Goal: Register for event/course

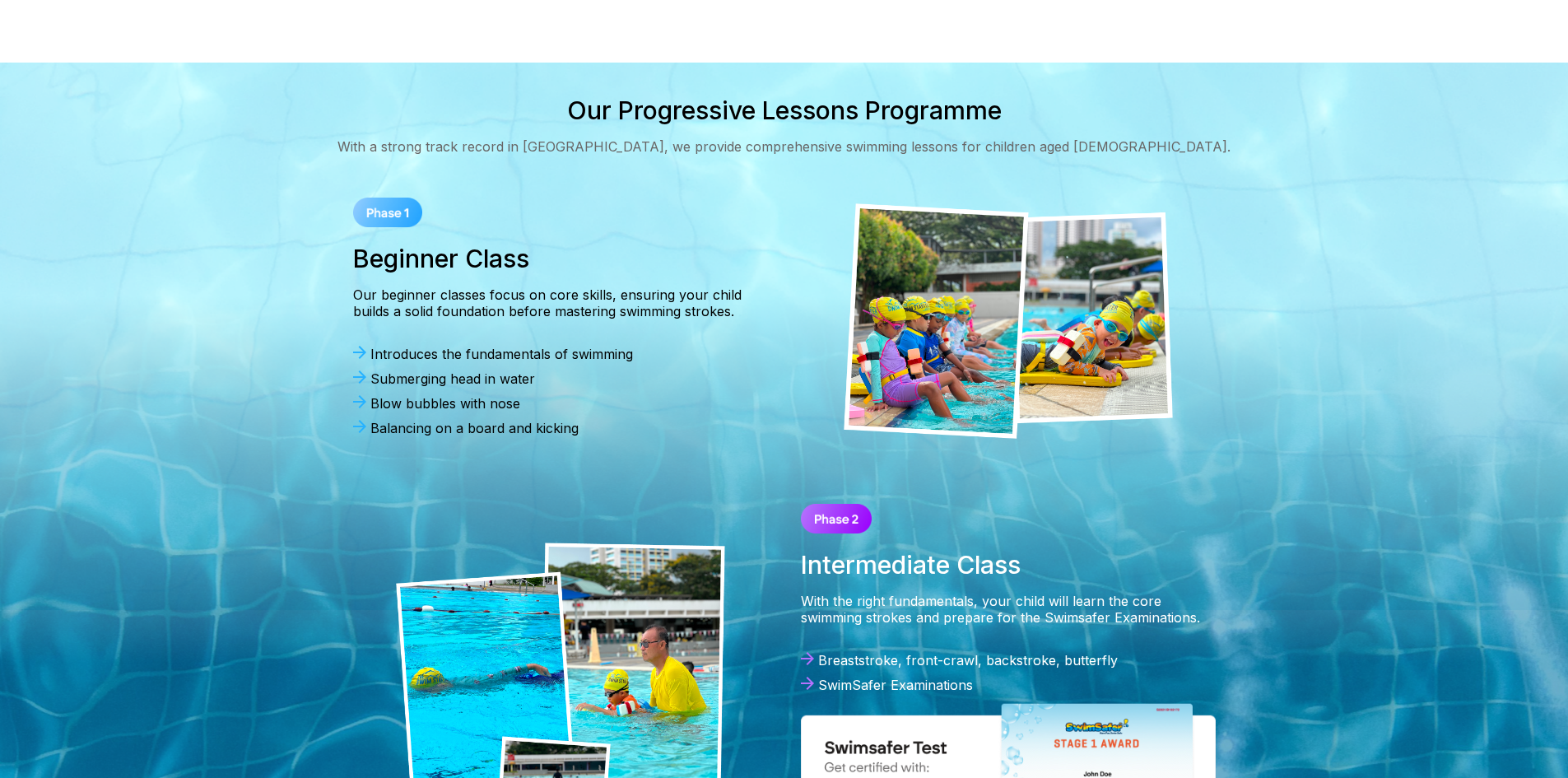
scroll to position [576, 0]
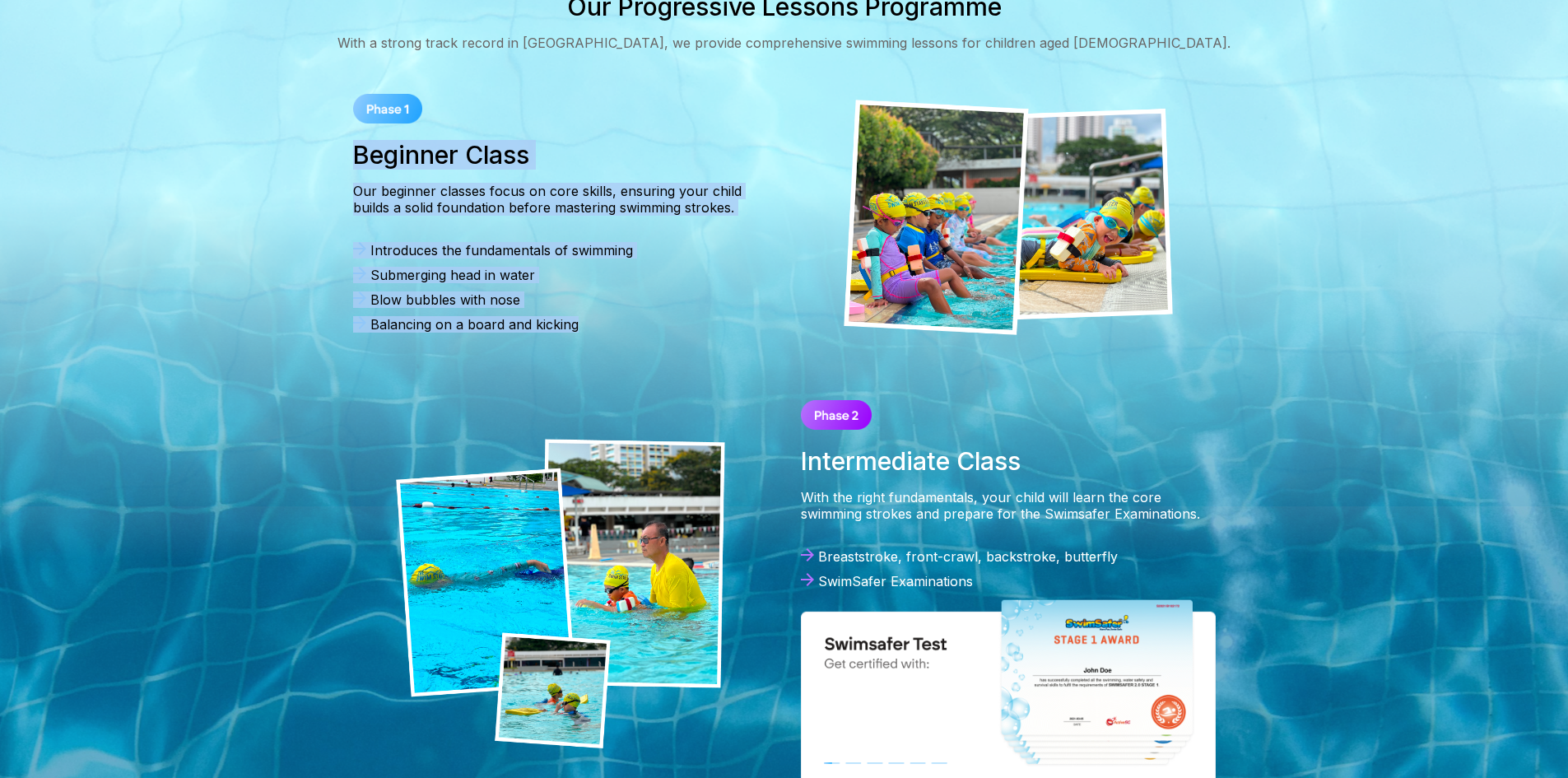
drag, startPoint x: 331, startPoint y: 152, endPoint x: 602, endPoint y: 359, distance: 341.0
click at [602, 359] on div "Our Progressive Lessons Programme With a strong track record in [GEOGRAPHIC_DAT…" at bounding box center [784, 397] width 1186 height 812
click at [637, 333] on div "Introduces the fundamentals of swimming Submerging head in water Blow bubbles w…" at bounding box center [561, 291] width 415 height 99
click at [384, 109] on img at bounding box center [388, 109] width 69 height 30
click at [409, 204] on div "Our beginner classes focus on core skills, ensuring your child builds a solid f…" at bounding box center [561, 199] width 415 height 33
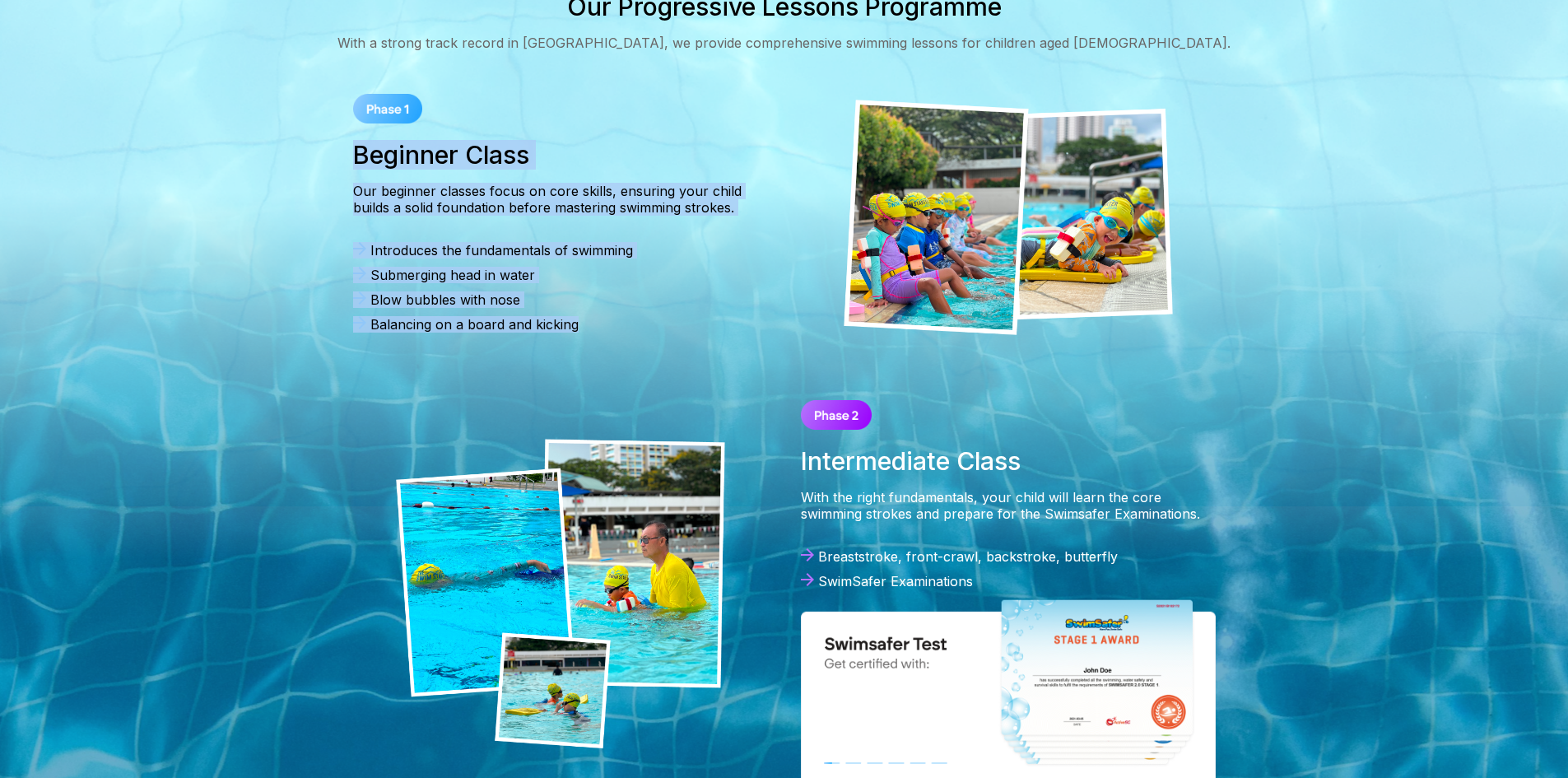
click at [407, 155] on h3 "Beginner Class" at bounding box center [561, 155] width 415 height 30
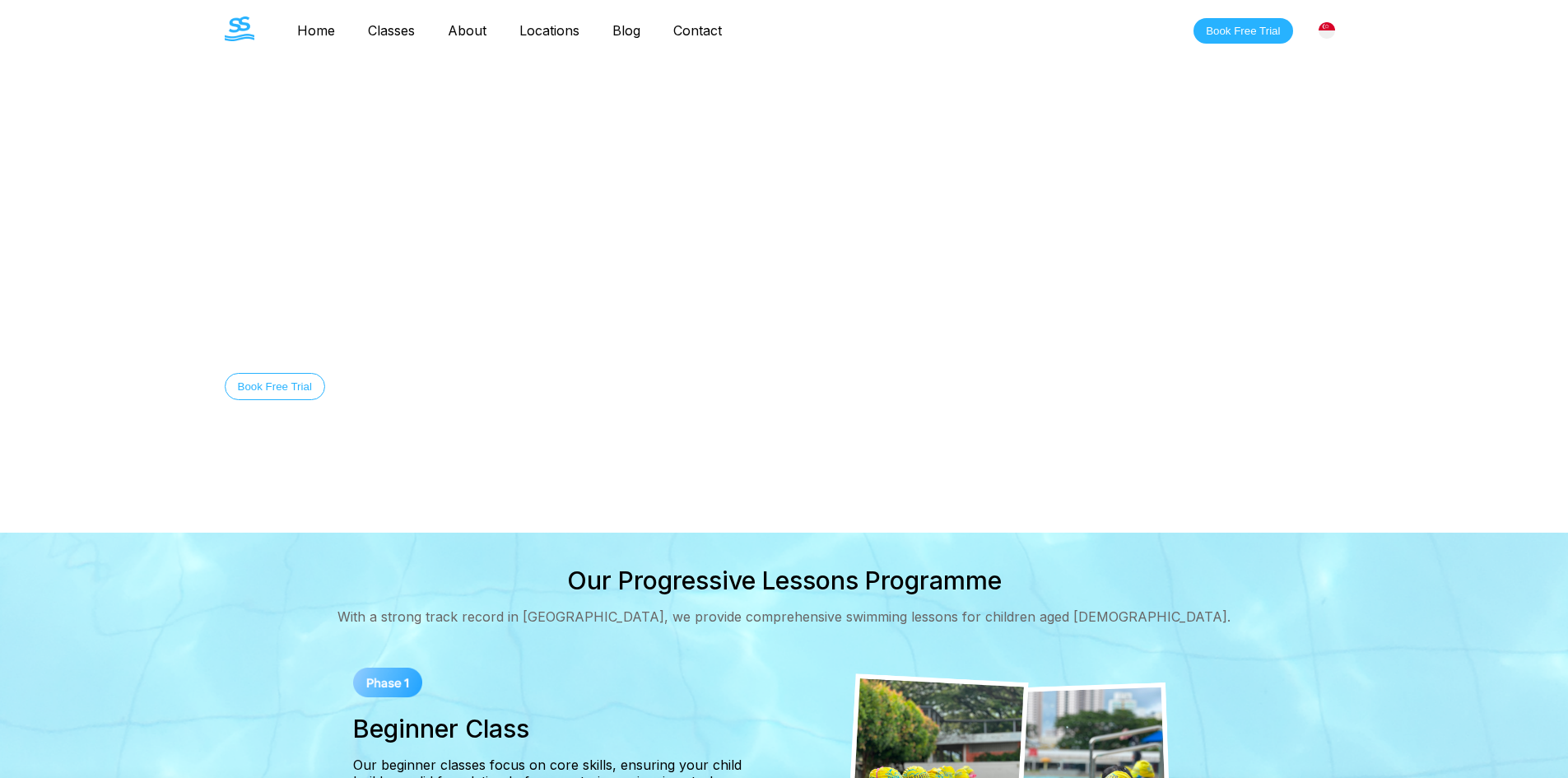
scroll to position [0, 0]
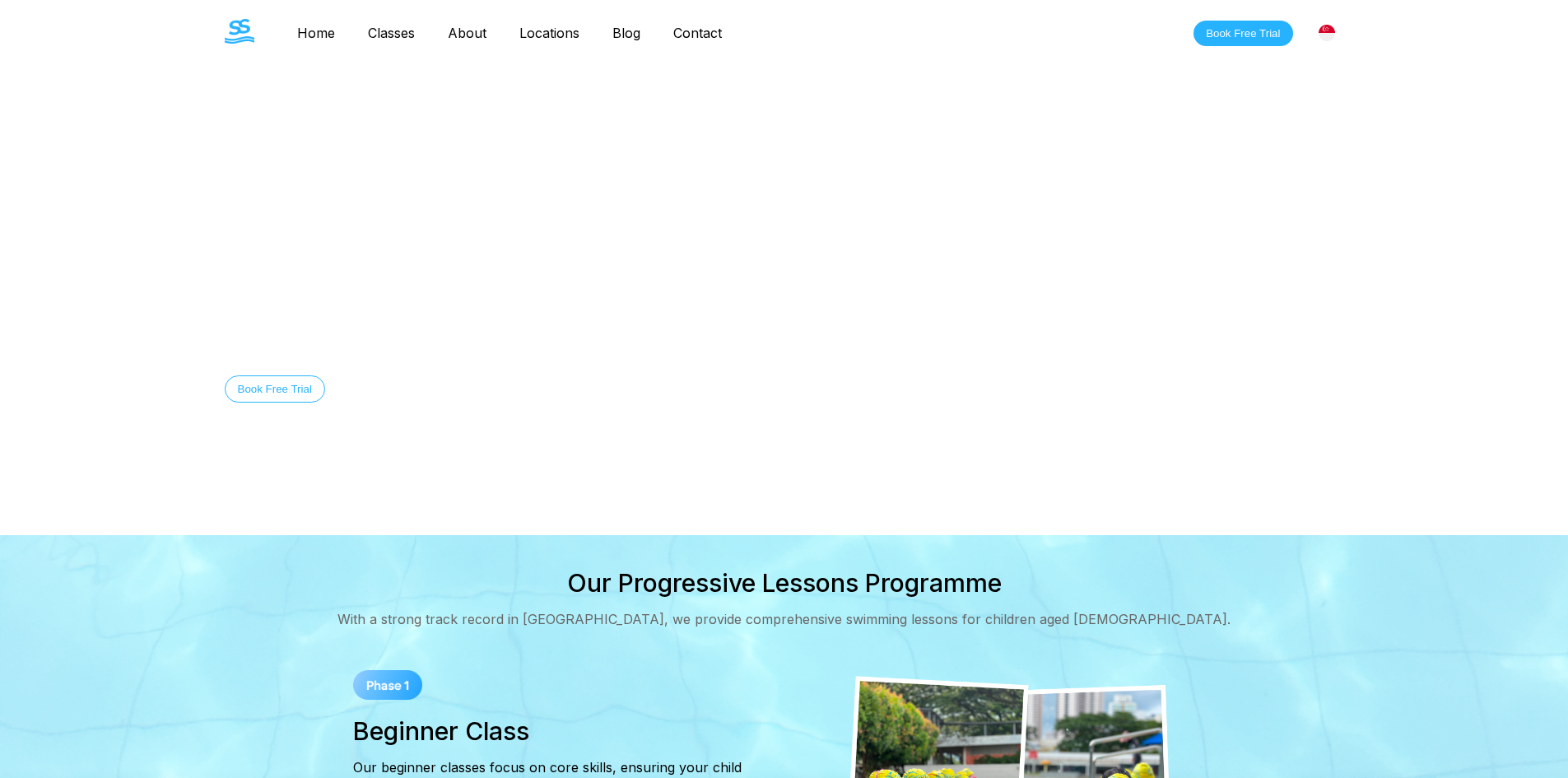
click at [385, 31] on link "Classes" at bounding box center [391, 33] width 80 height 16
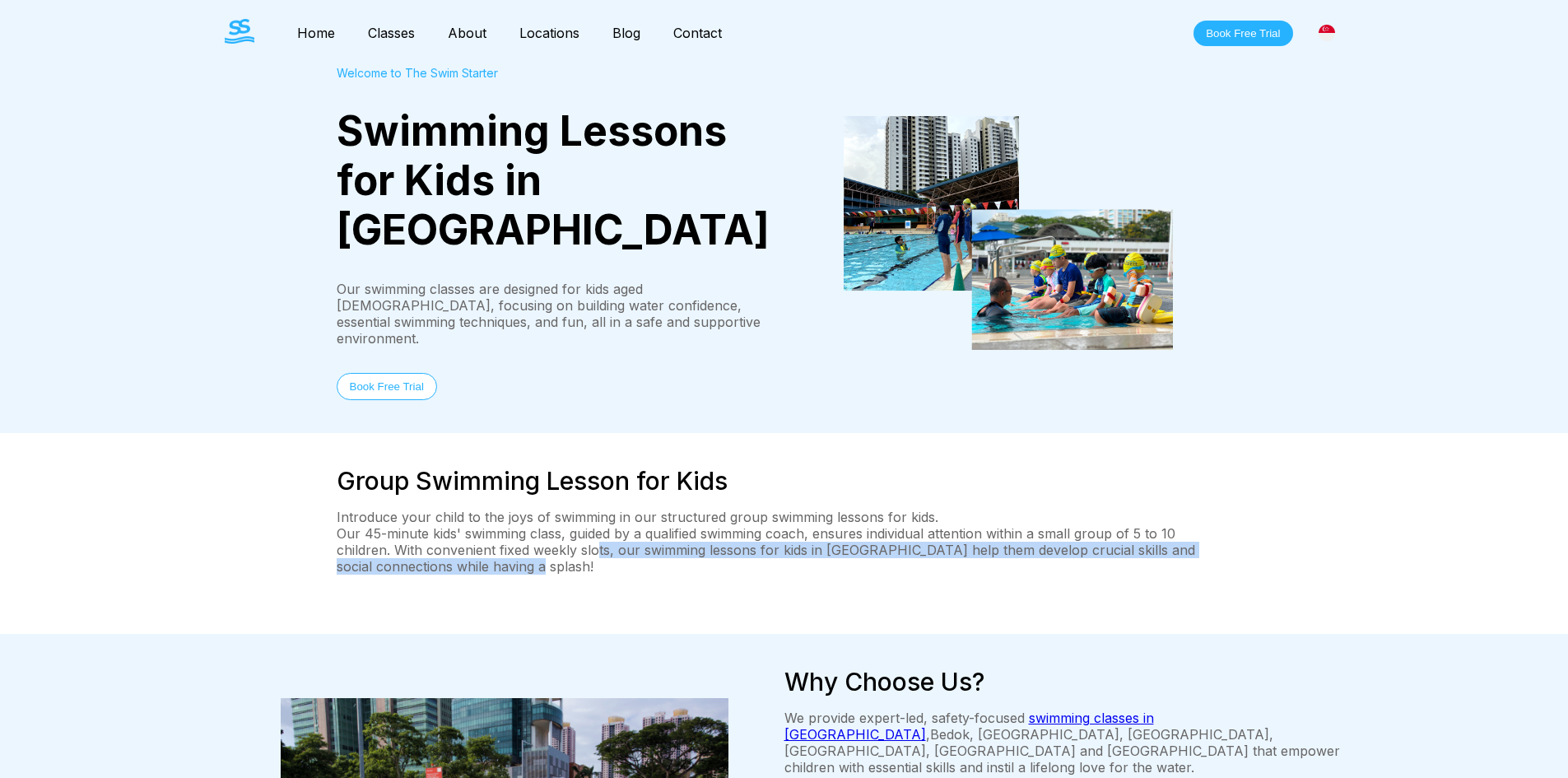
drag, startPoint x: 595, startPoint y: 476, endPoint x: 619, endPoint y: 518, distance: 48.4
click at [619, 518] on div "Group Swimming Lesson for Kids Introduce your child to the joys of swimming in …" at bounding box center [784, 533] width 896 height 135
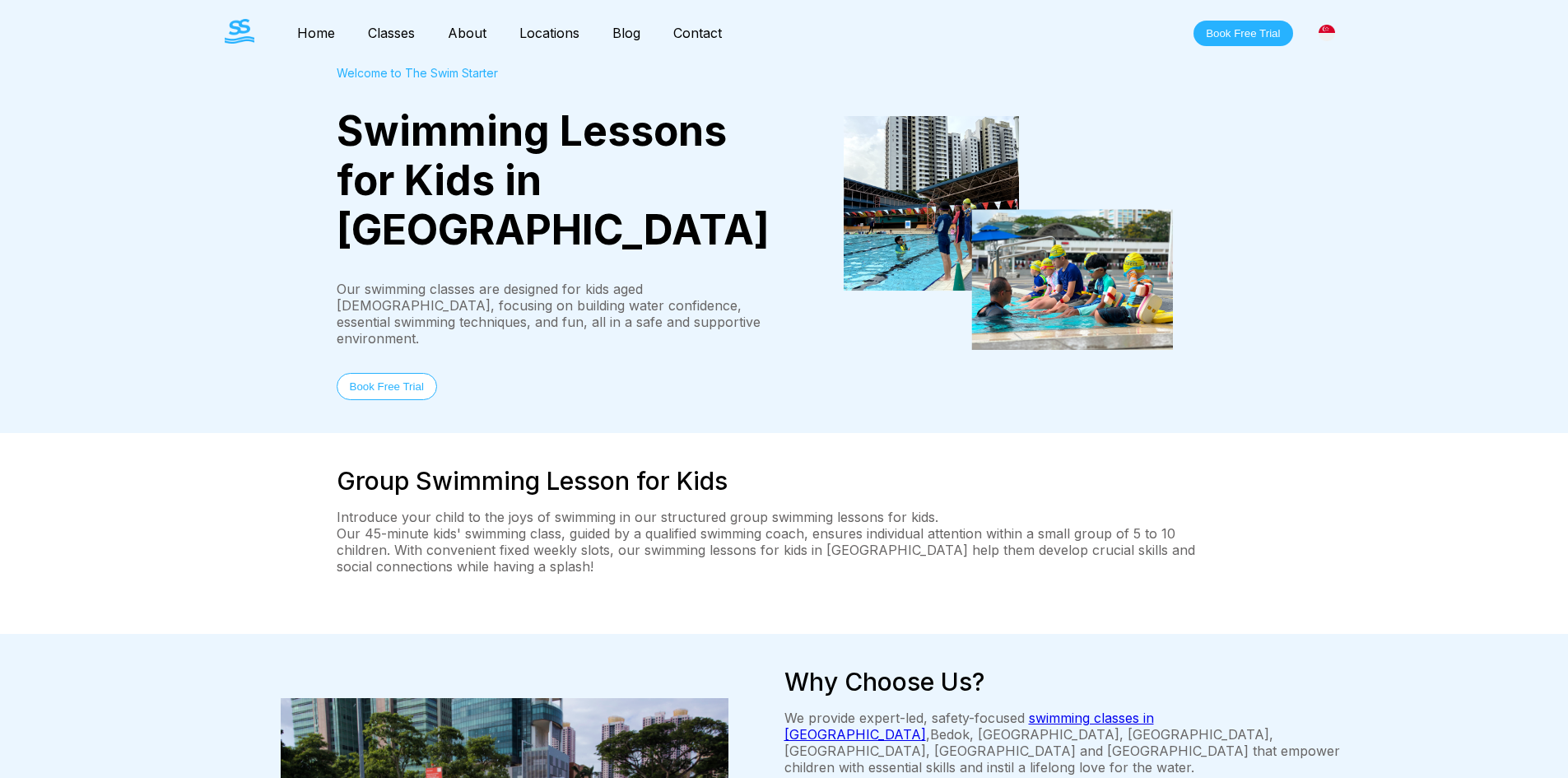
drag, startPoint x: 619, startPoint y: 518, endPoint x: 535, endPoint y: 488, distance: 89.2
click at [535, 525] on p "Our 45-minute kids' swimming class, guided by a qualified swimming coach, ensur…" at bounding box center [784, 549] width 896 height 49
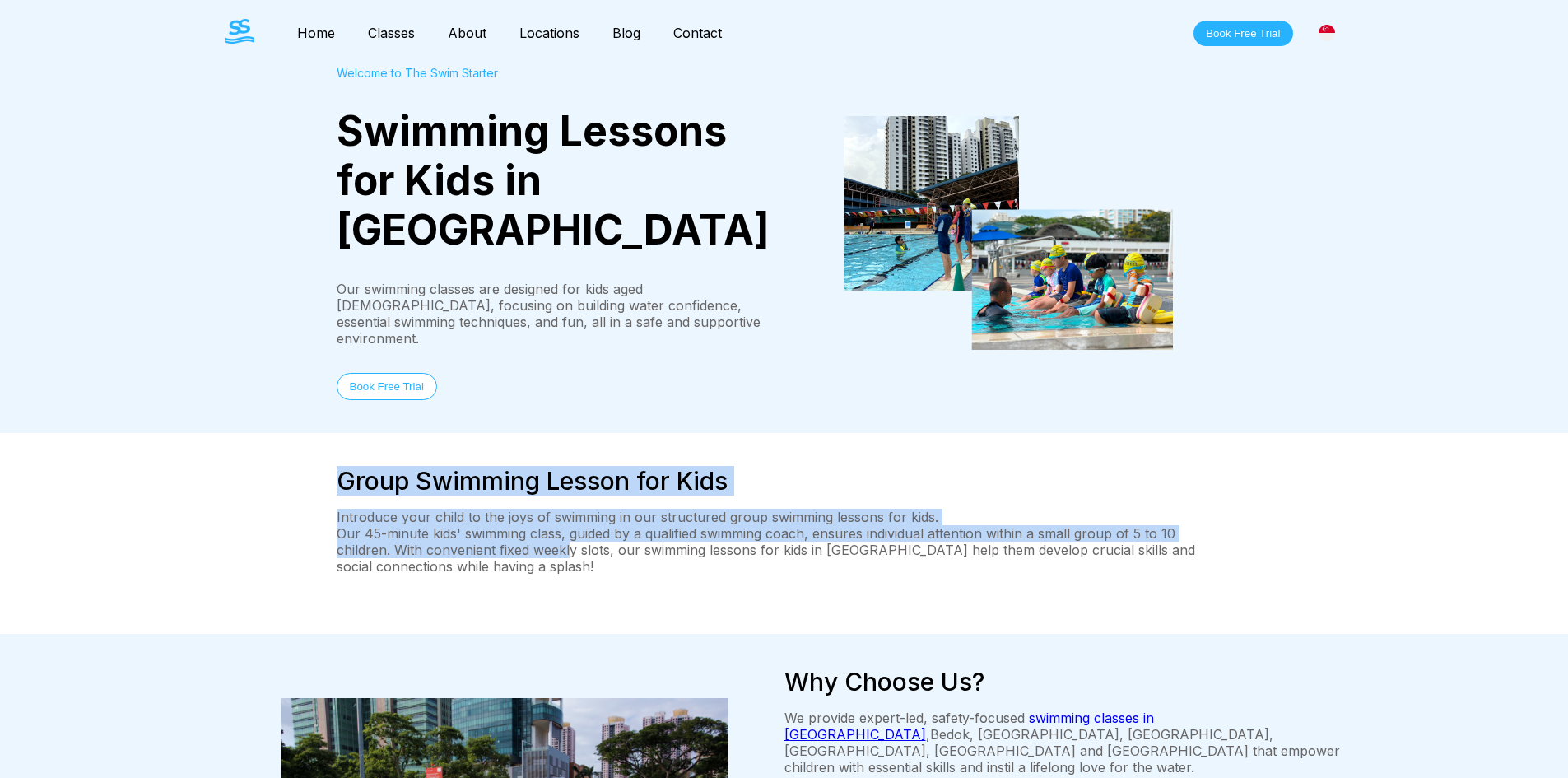
drag, startPoint x: 572, startPoint y: 488, endPoint x: 270, endPoint y: 406, distance: 312.9
click at [270, 466] on div "Group Swimming Lesson for Kids Introduce your child to the joys of swimming in …" at bounding box center [784, 533] width 1186 height 135
click at [501, 525] on p "Our 45-minute kids' swimming class, guided by a qualified swimming coach, ensur…" at bounding box center [784, 549] width 896 height 49
drag, startPoint x: 384, startPoint y: 428, endPoint x: 667, endPoint y: 487, distance: 289.1
click at [667, 487] on div "Group Swimming Lesson for Kids Introduce your child to the joys of swimming in …" at bounding box center [784, 533] width 896 height 135
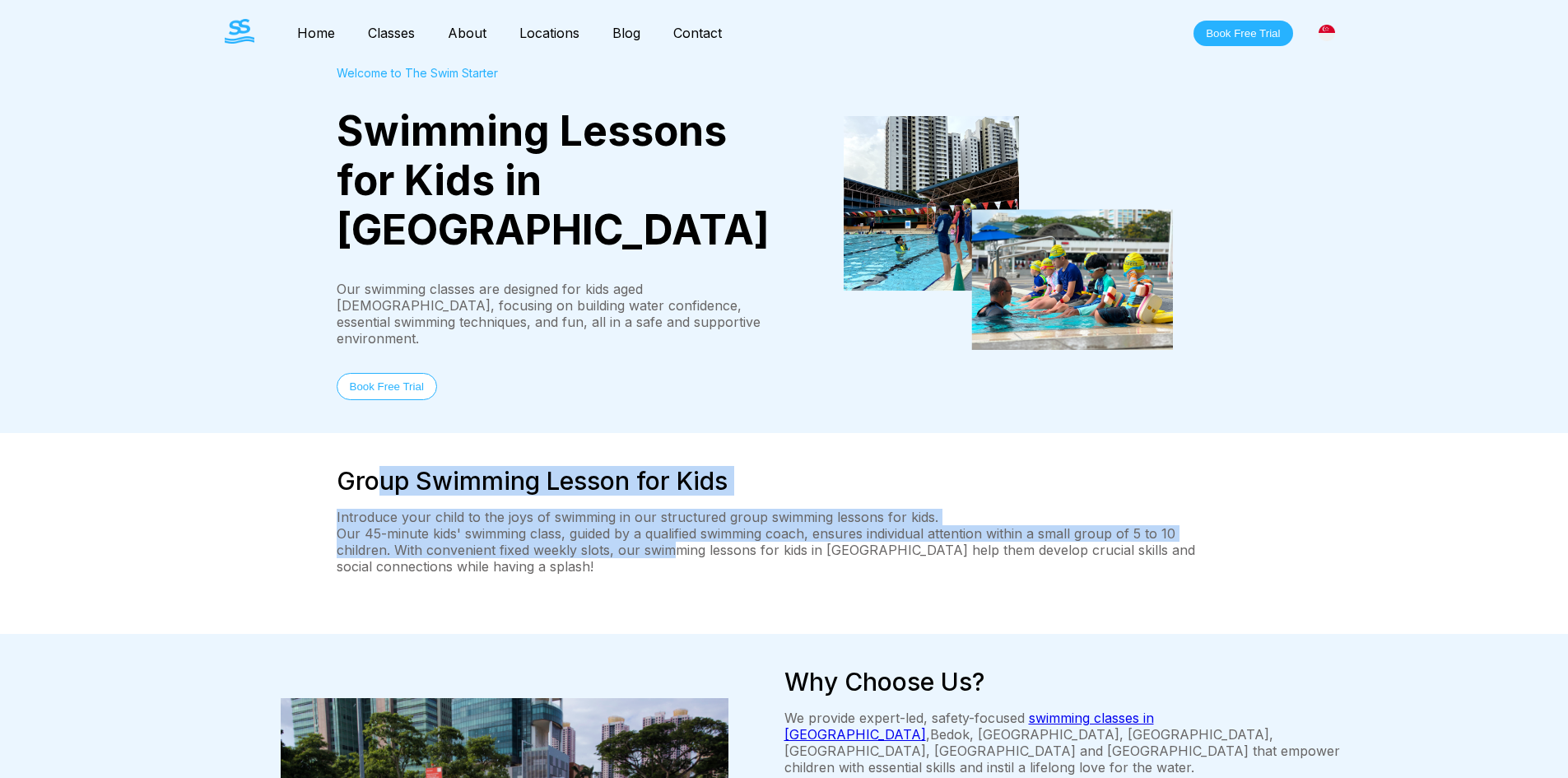
click at [667, 525] on p "Our 45-minute kids' swimming class, guided by a qualified swimming coach, ensur…" at bounding box center [784, 549] width 896 height 49
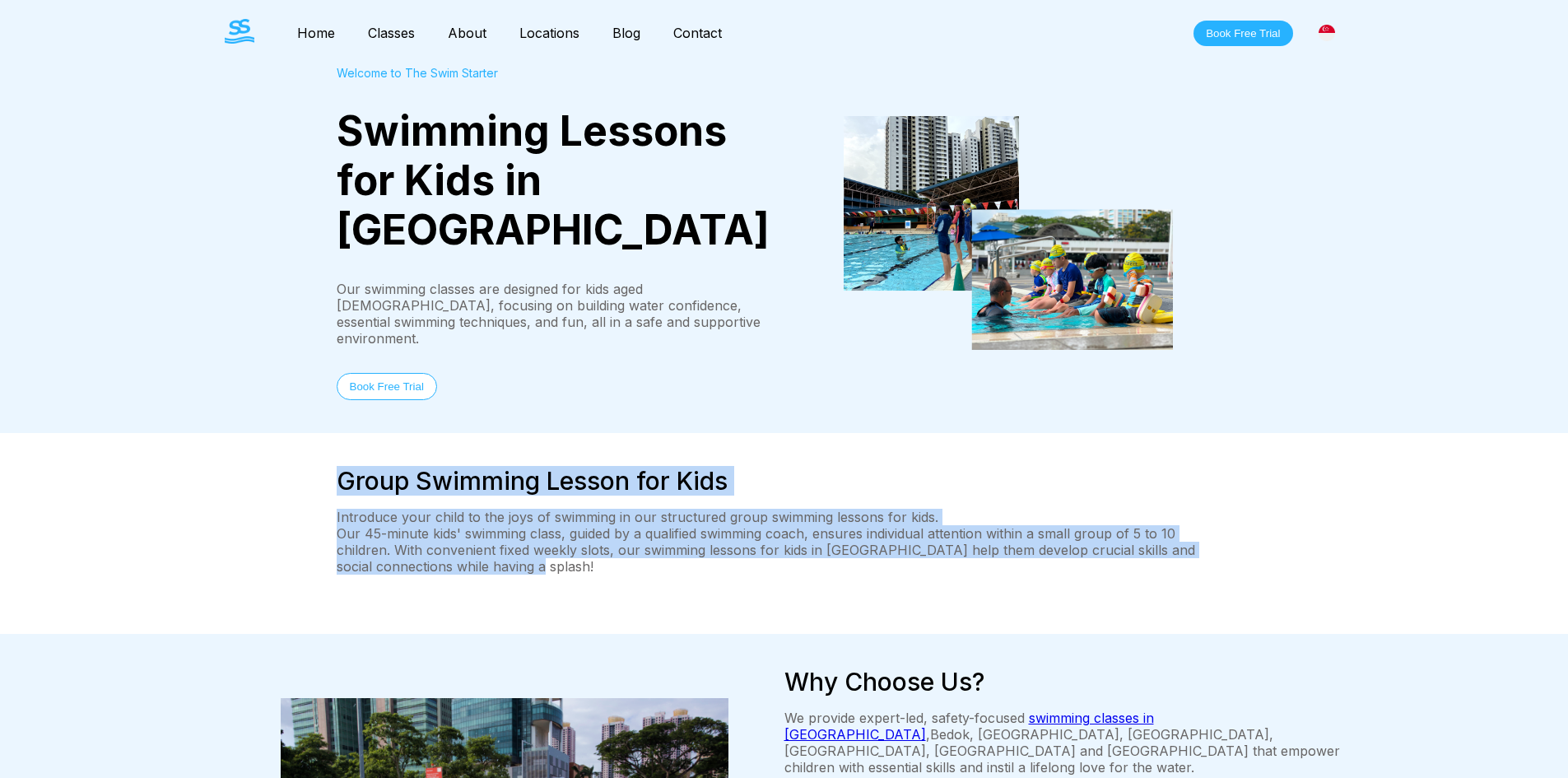
drag, startPoint x: 605, startPoint y: 502, endPoint x: 412, endPoint y: 417, distance: 210.9
click at [263, 433] on div "Group Swimming Lesson for Kids Introduce your child to the joys of swimming in …" at bounding box center [784, 533] width 1568 height 201
click at [511, 509] on p "Introduce your child to the joys of swimming in our structured group swimming l…" at bounding box center [784, 517] width 896 height 16
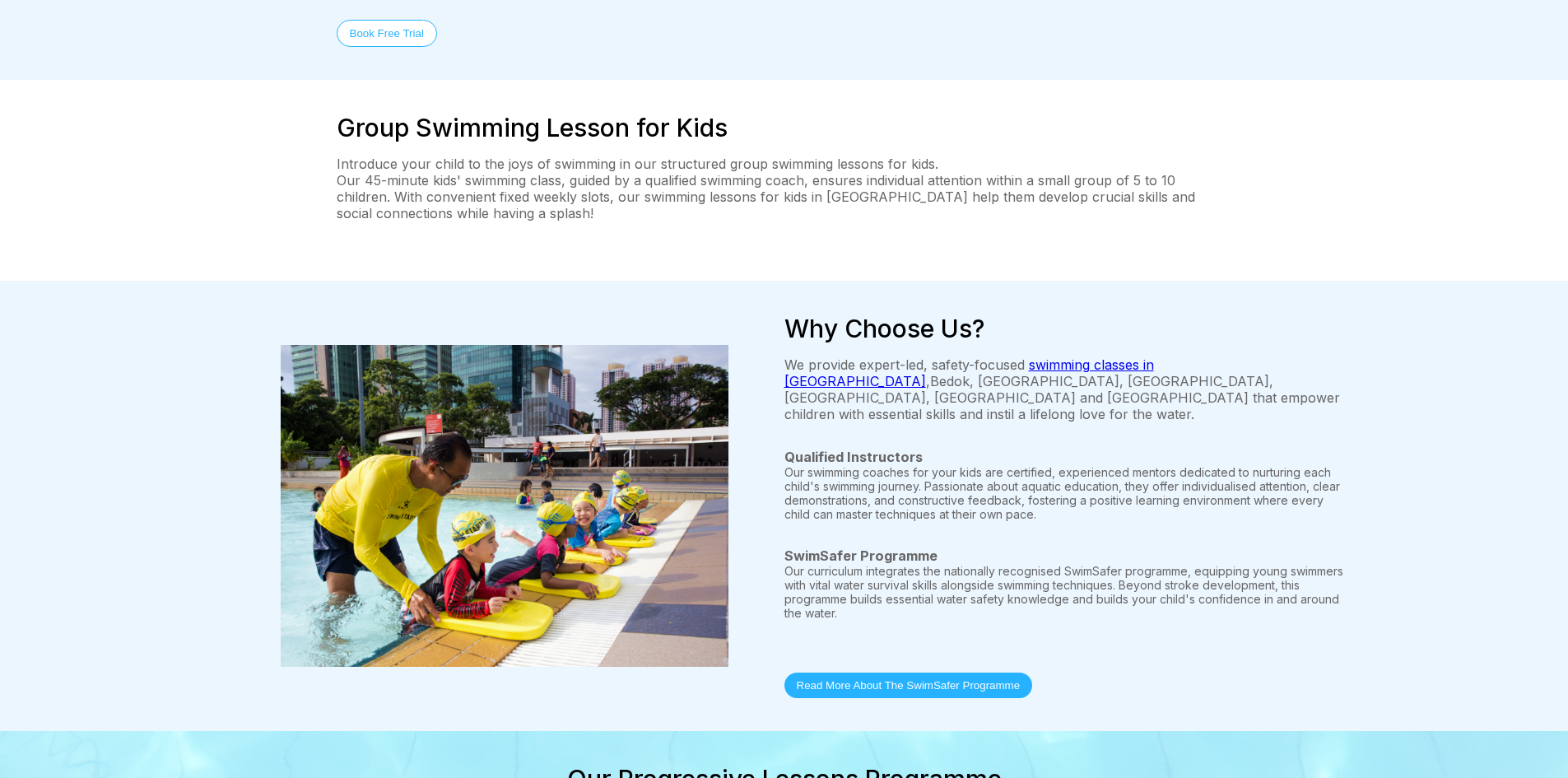
scroll to position [247, 0]
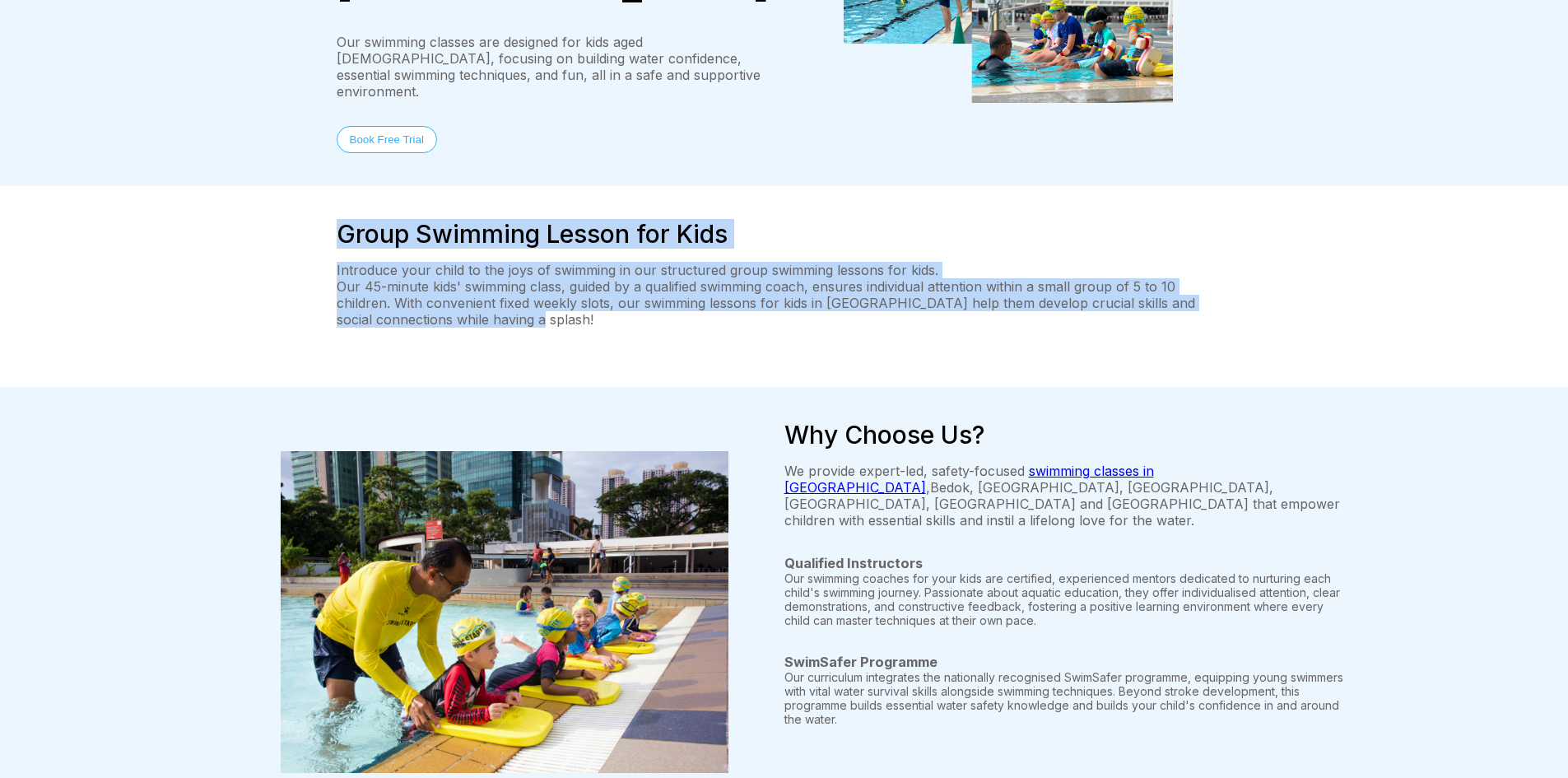
drag, startPoint x: 626, startPoint y: 270, endPoint x: 252, endPoint y: 138, distance: 396.6
click at [252, 186] on div "Group Swimming Lesson for Kids Introduce your child to the joys of swimming in …" at bounding box center [784, 286] width 1568 height 201
click at [392, 262] on p "Introduce your child to the joys of swimming in our structured group swimming l…" at bounding box center [784, 270] width 896 height 16
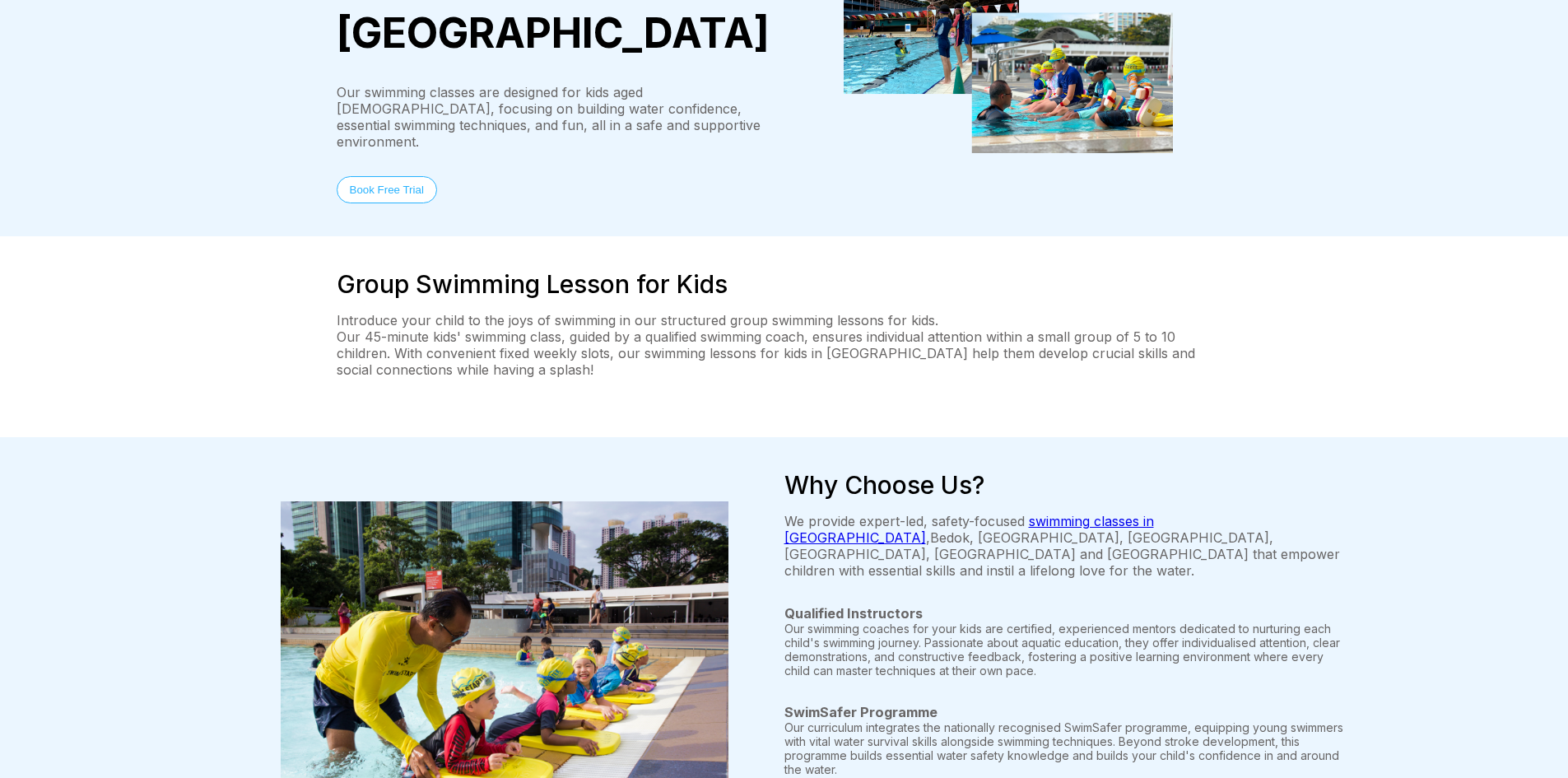
scroll to position [0, 0]
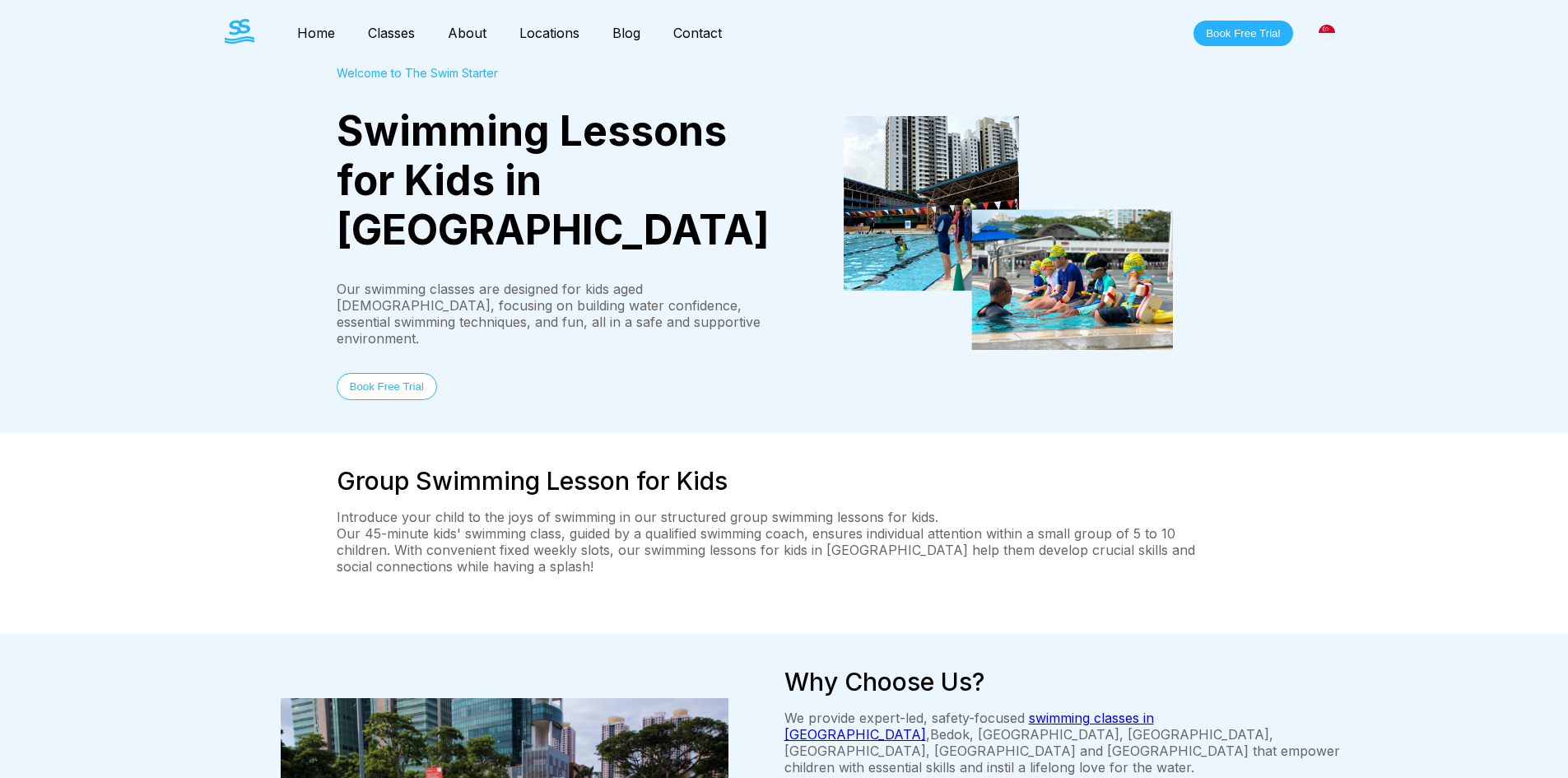
click at [412, 373] on button "Book Free Trial" at bounding box center [387, 386] width 101 height 27
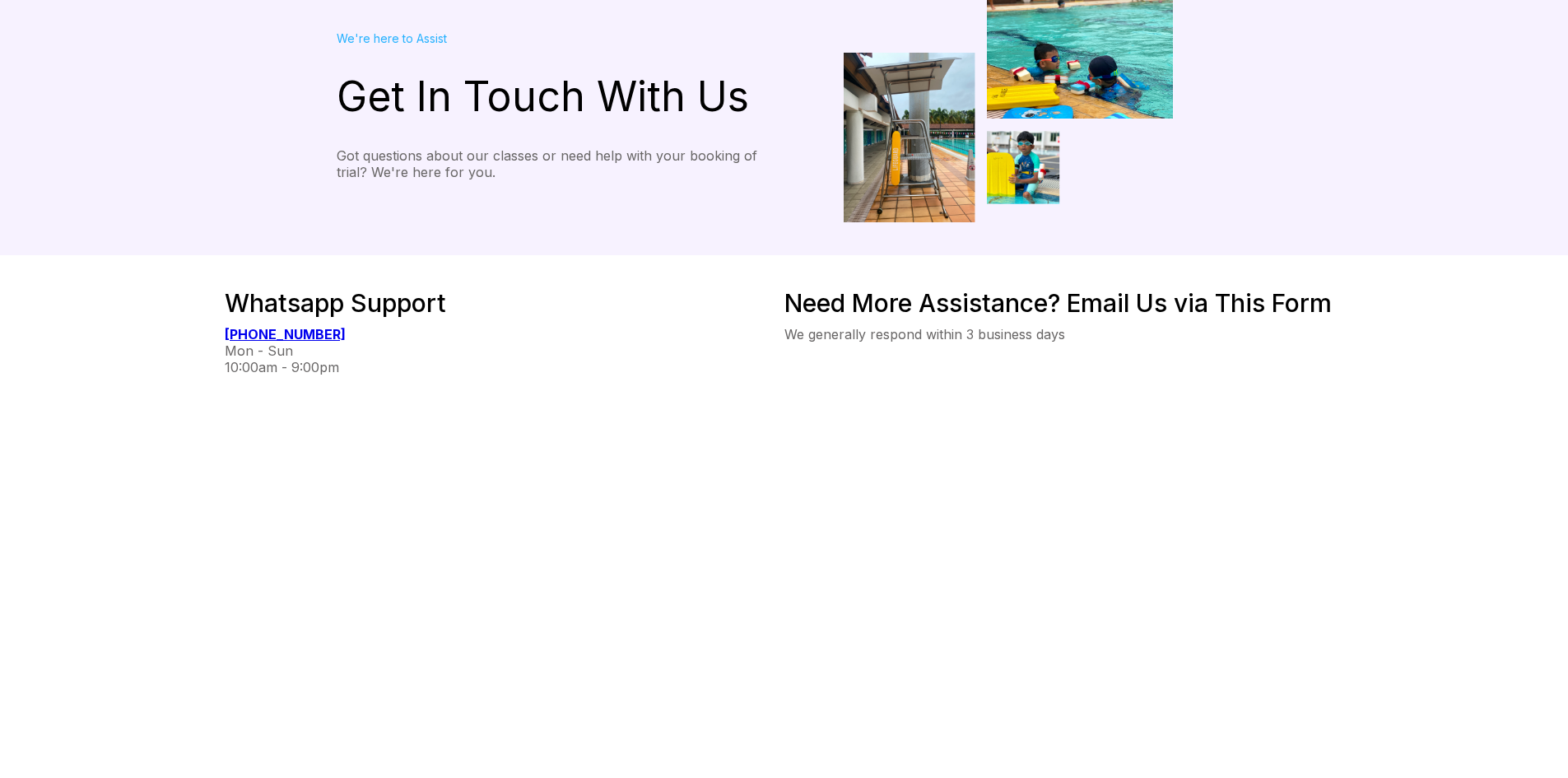
scroll to position [83, 0]
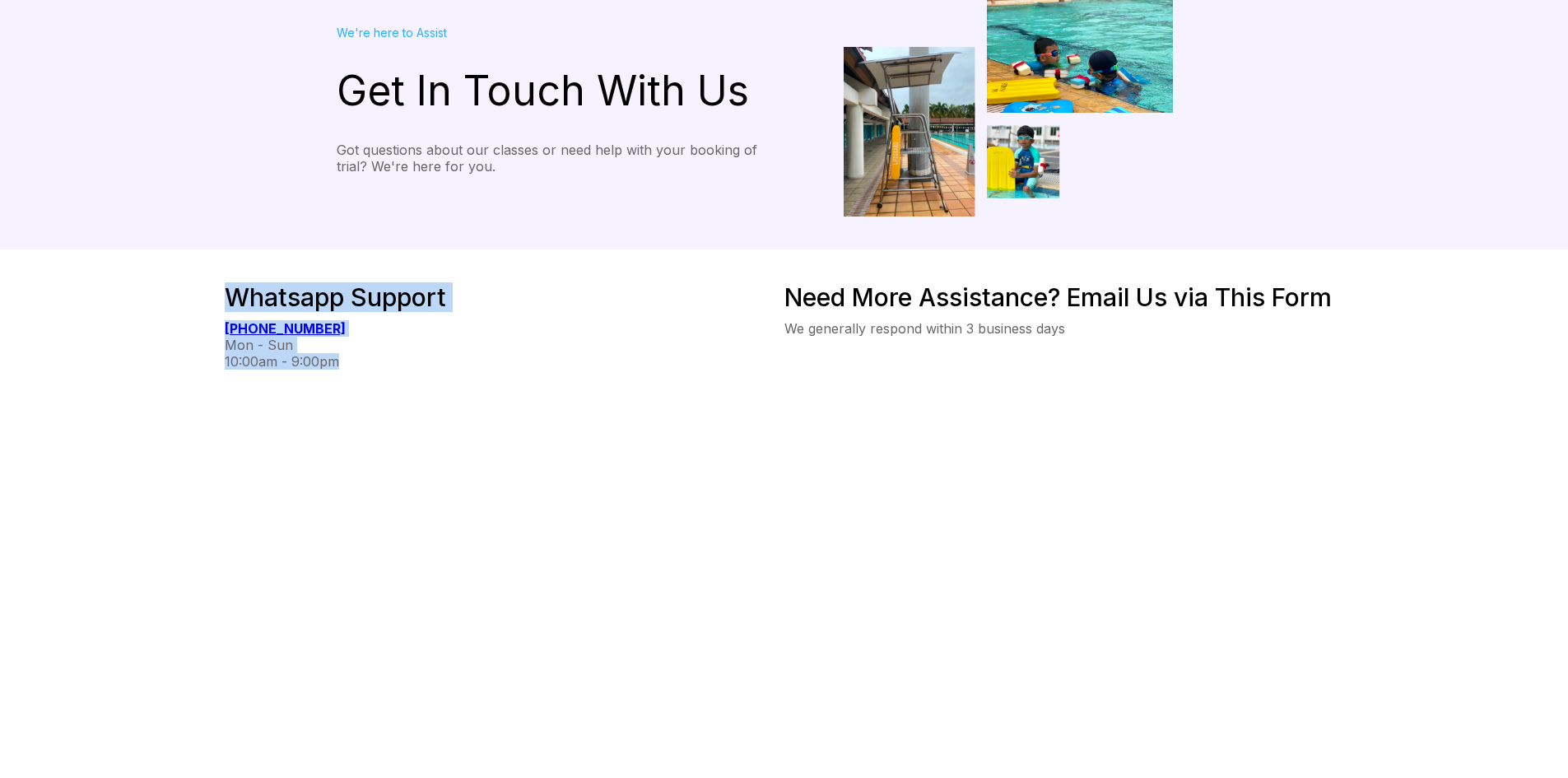
drag, startPoint x: 220, startPoint y: 299, endPoint x: 494, endPoint y: 357, distance: 280.1
click at [494, 357] on div "Whatsapp Support [PHONE_NUMBER] Mon - Sun 10:00am - 9:00pm Need More Assistance…" at bounding box center [784, 590] width 1186 height 615
click at [494, 358] on div "10:00am - 9:00pm" at bounding box center [504, 361] width 560 height 16
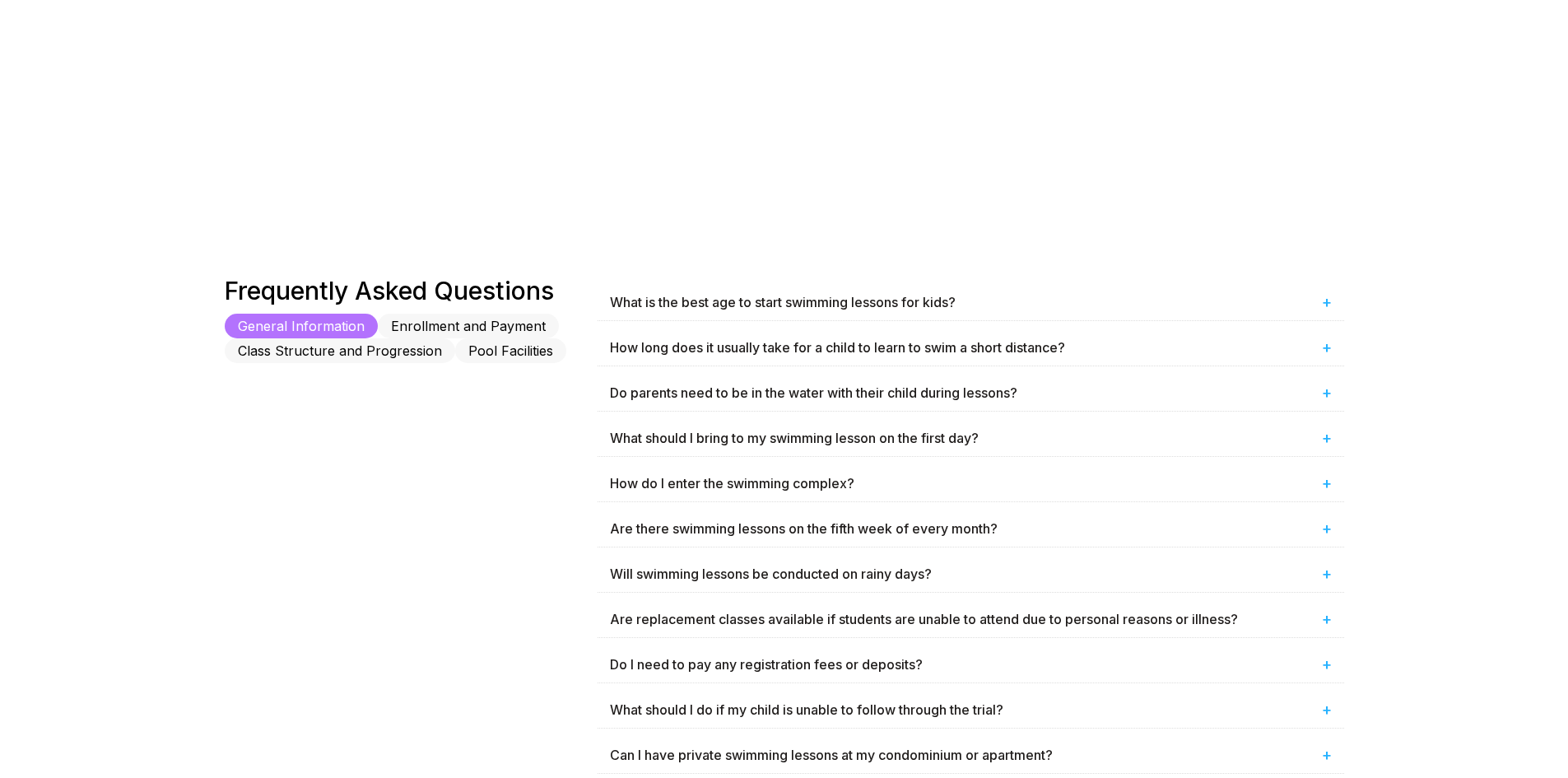
scroll to position [742, 0]
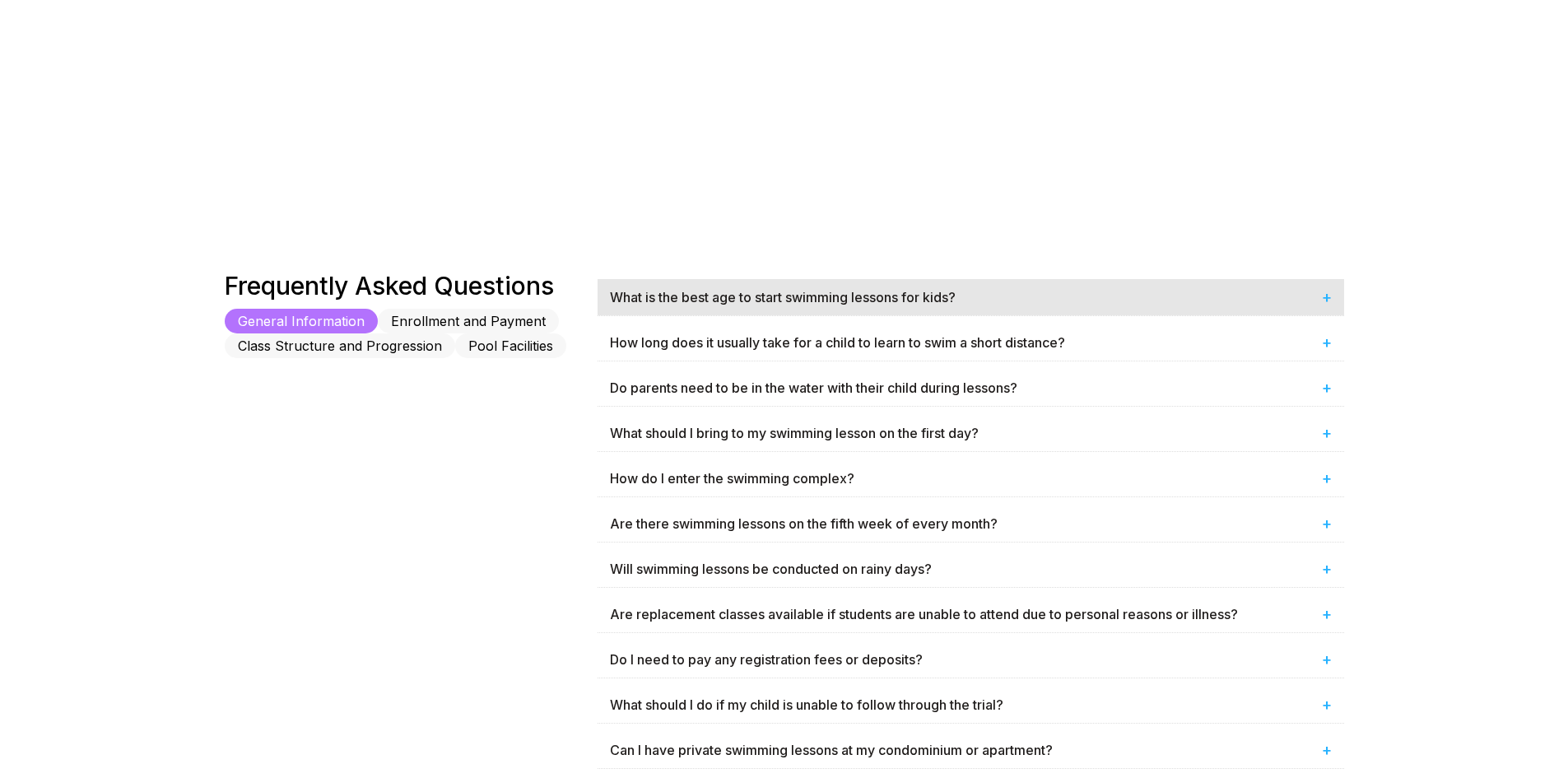
click at [684, 299] on div "What is the best age to start swimming lessons for kids? +" at bounding box center [972, 298] width 747 height 36
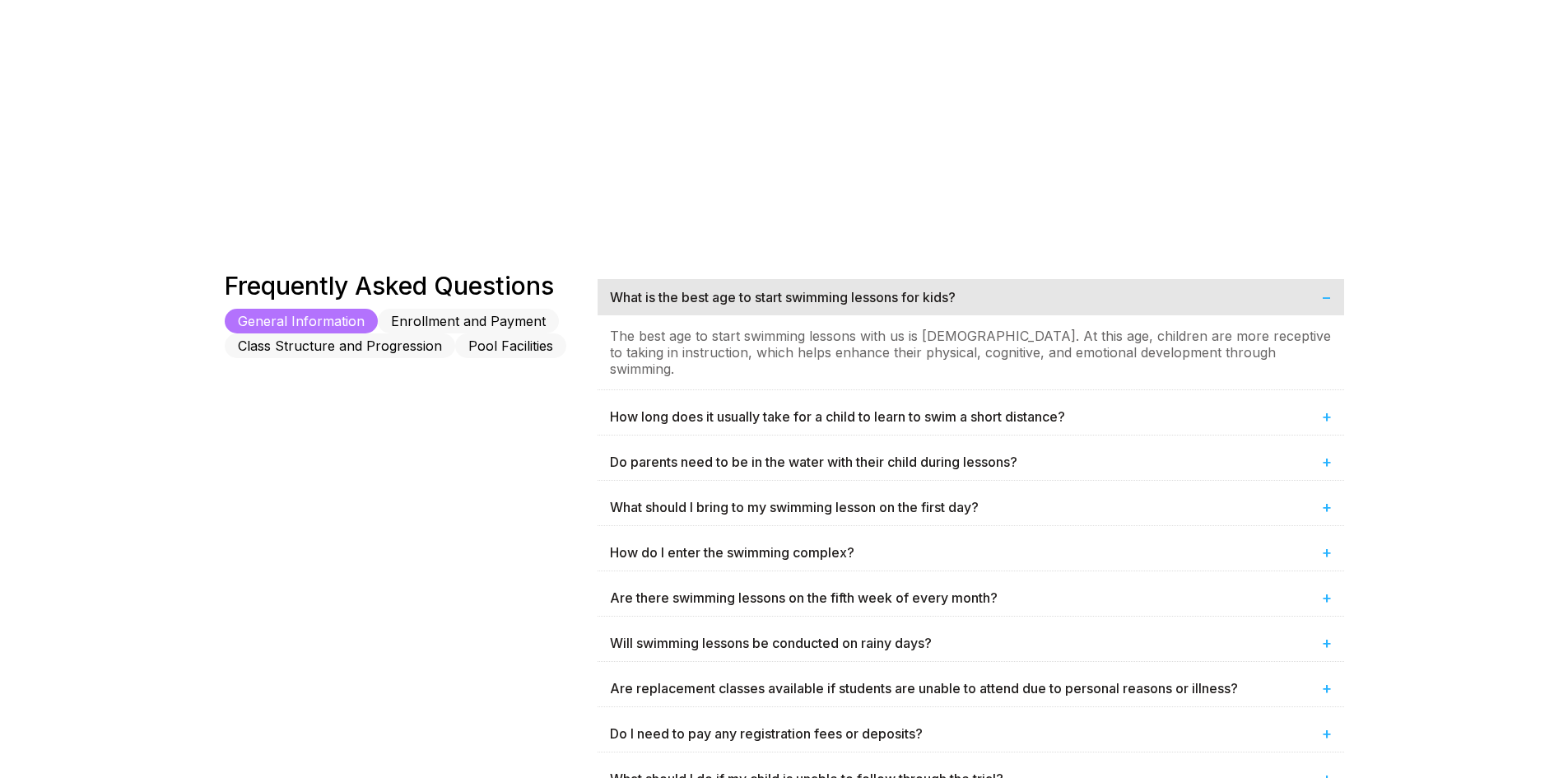
click at [684, 299] on div "What is the best age to start swimming lessons for kids? −" at bounding box center [972, 298] width 747 height 36
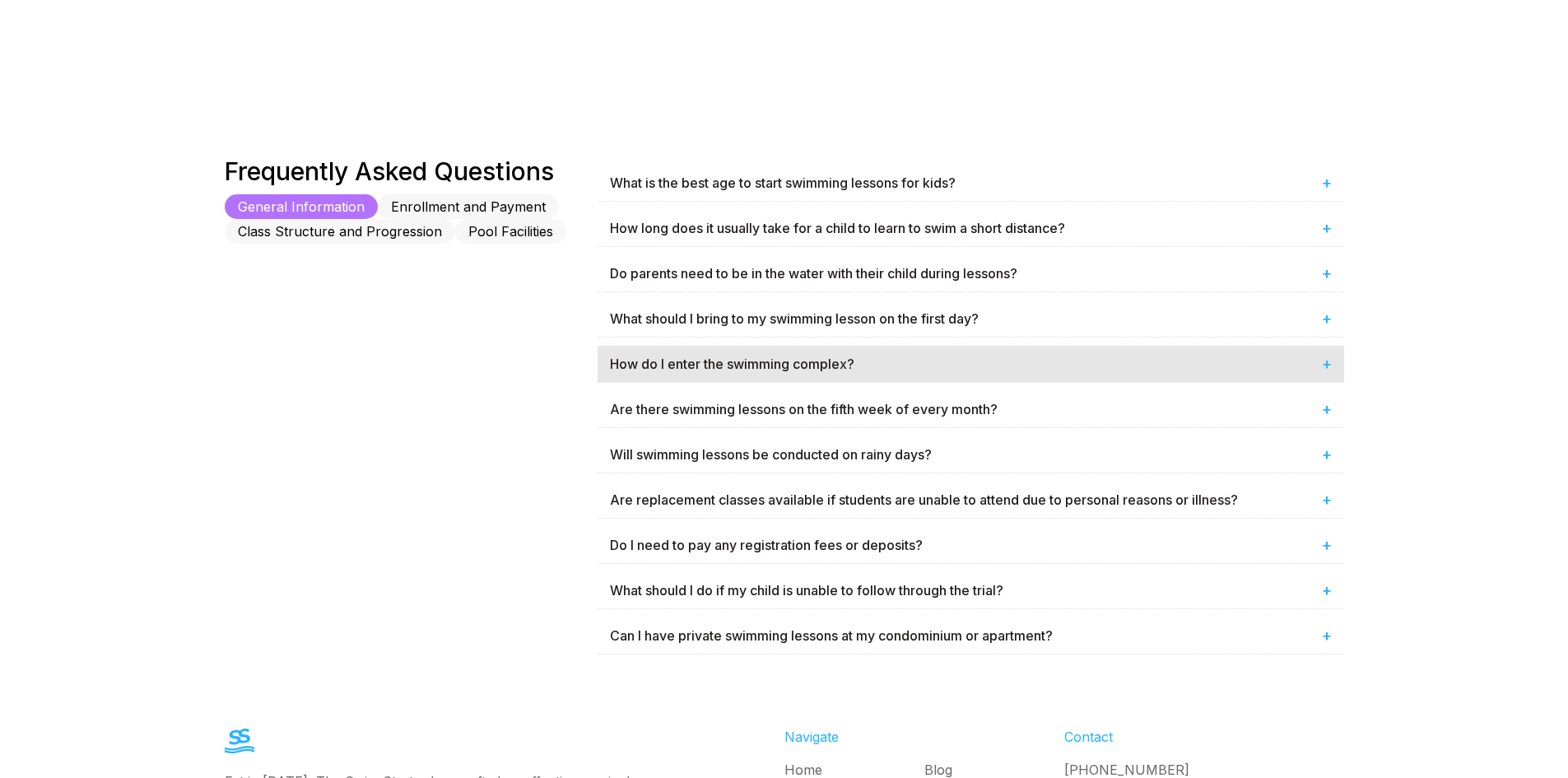
scroll to position [906, 0]
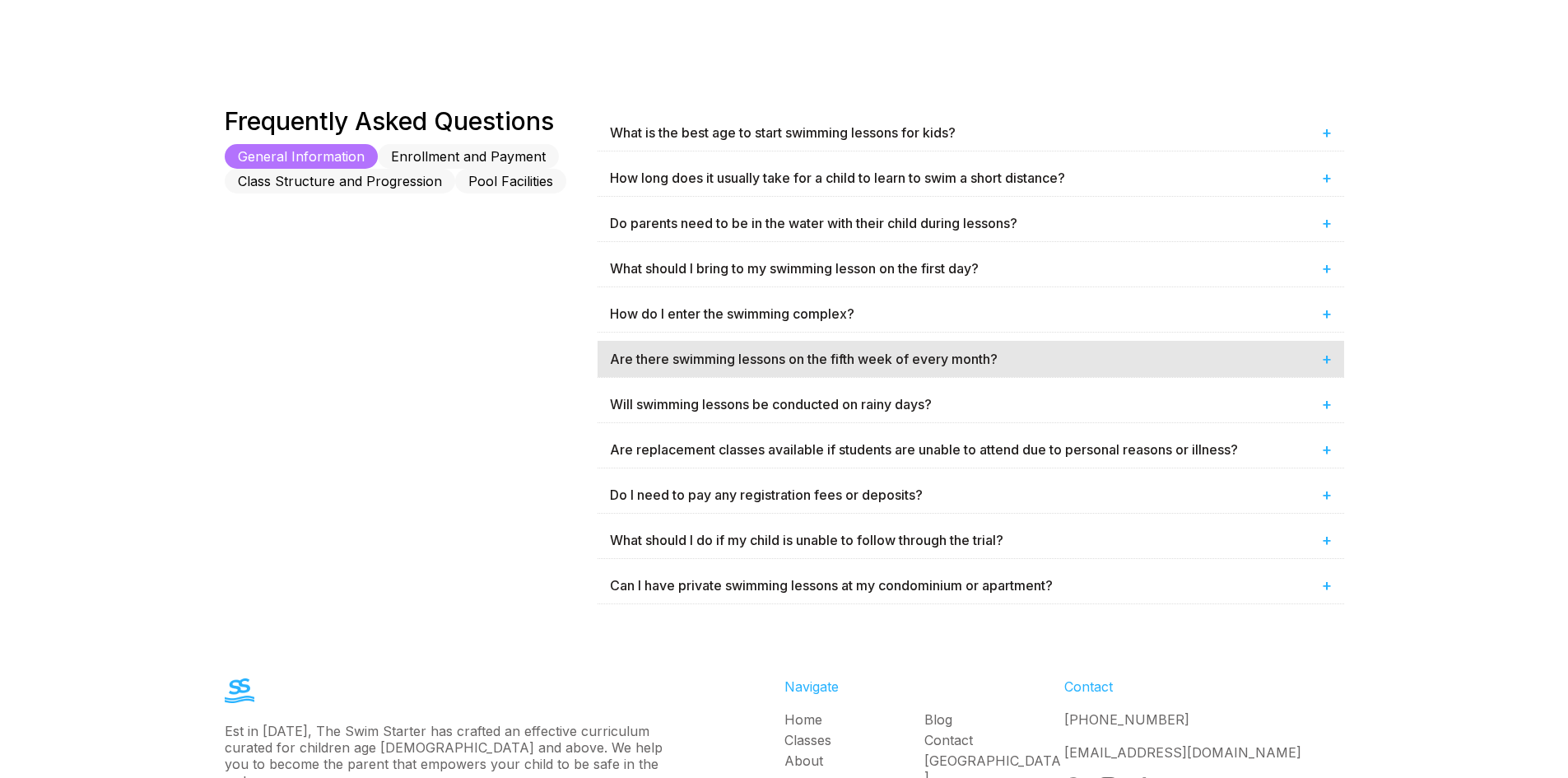
click at [722, 356] on div "Are there swimming lessons on the fifth week of every month? +" at bounding box center [972, 359] width 747 height 36
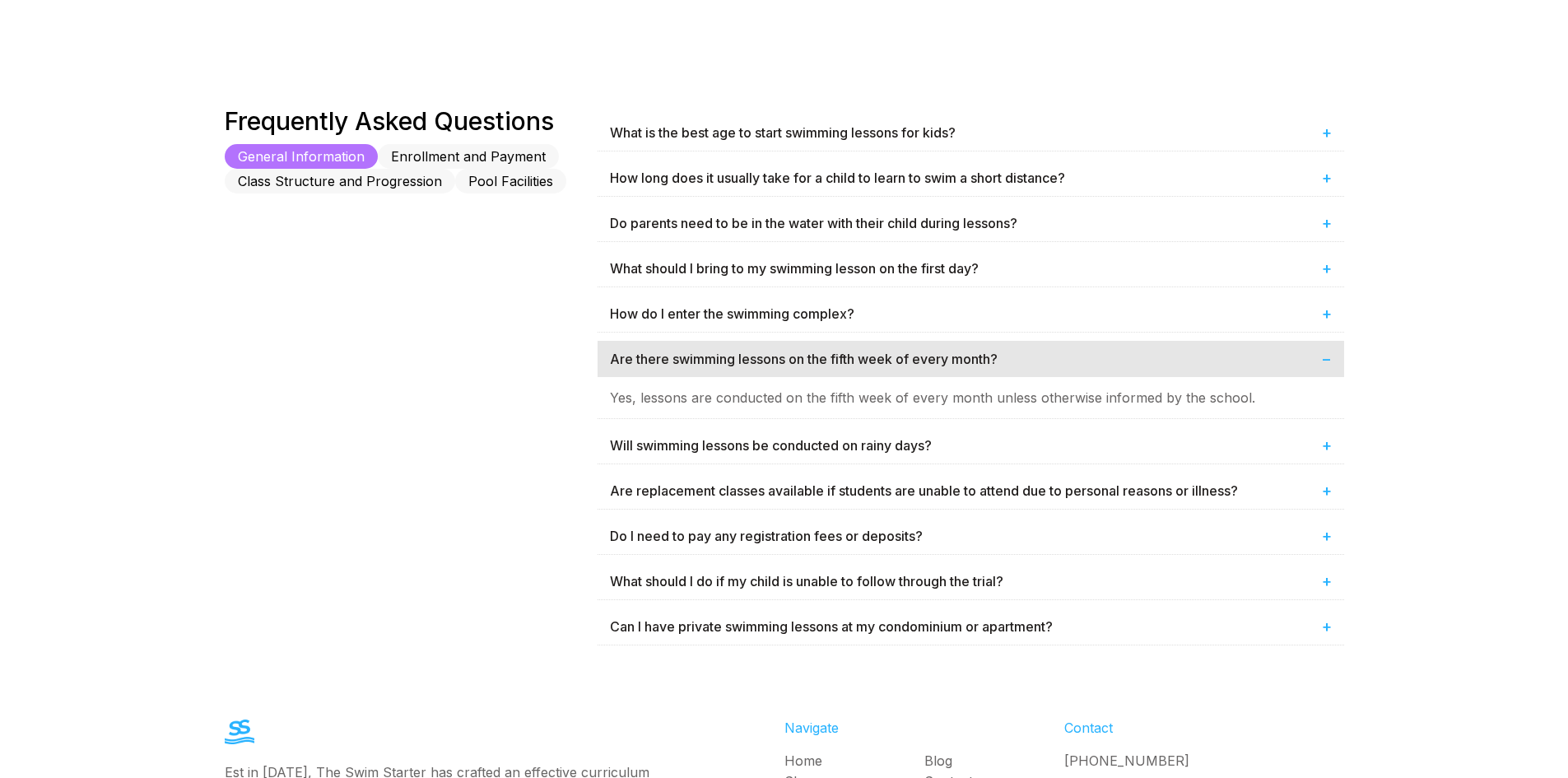
click at [720, 359] on div "Are there swimming lessons on the fifth week of every month? −" at bounding box center [972, 359] width 747 height 36
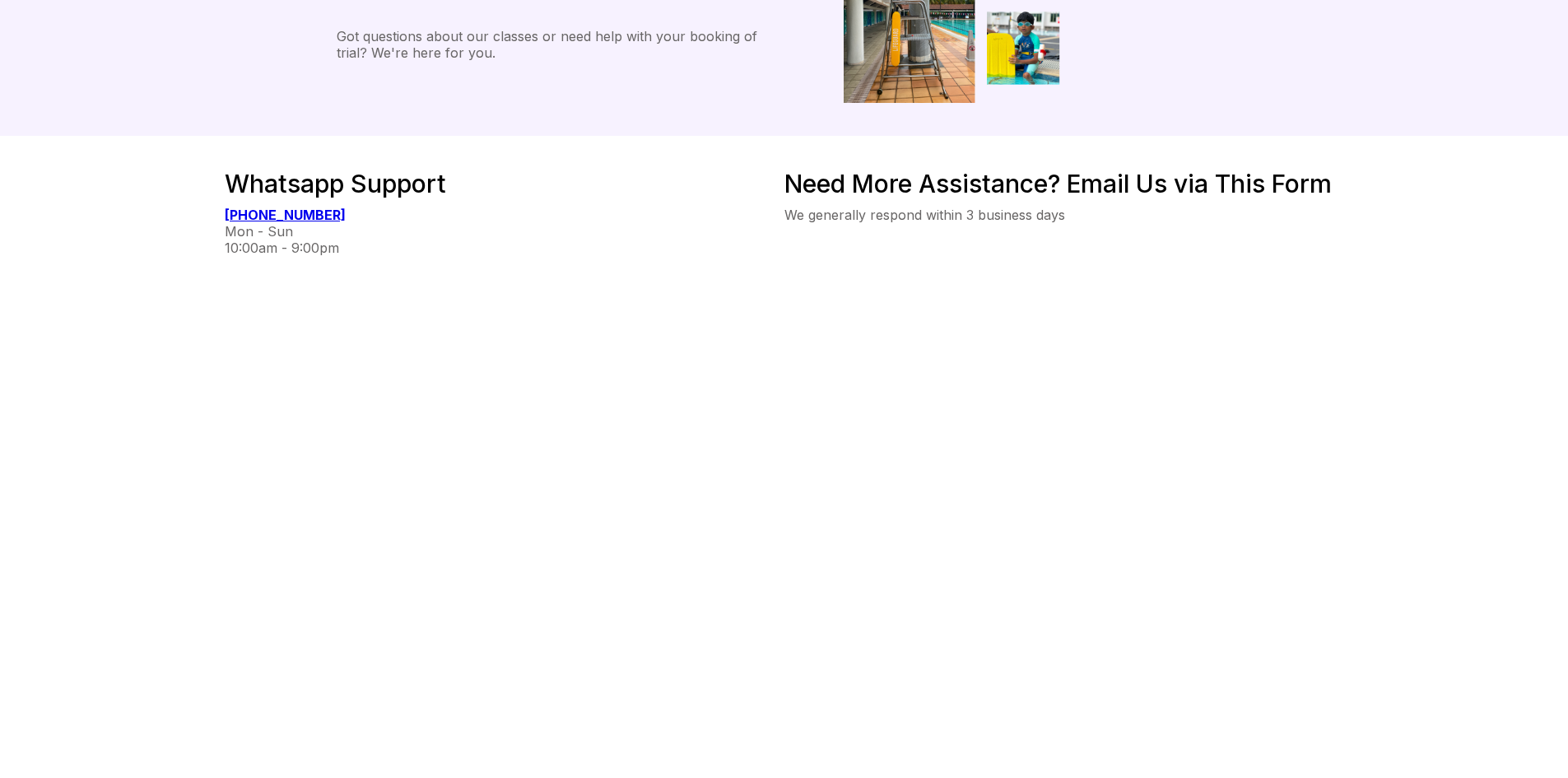
scroll to position [234, 0]
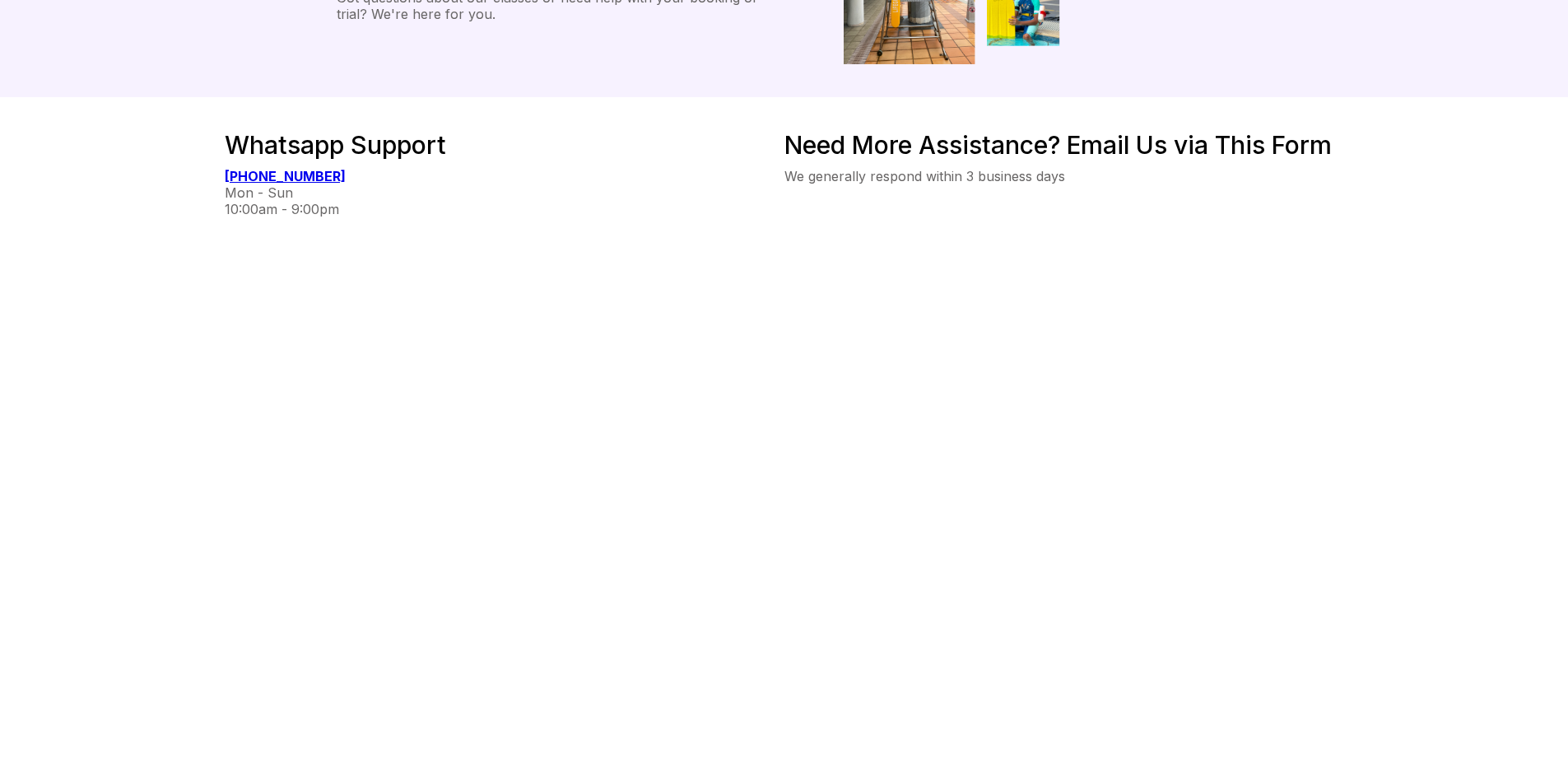
click at [736, 339] on div "Whatsapp Support [PHONE_NUMBER] Mon - Sun 10:00am - 9:00pm" at bounding box center [504, 437] width 560 height 615
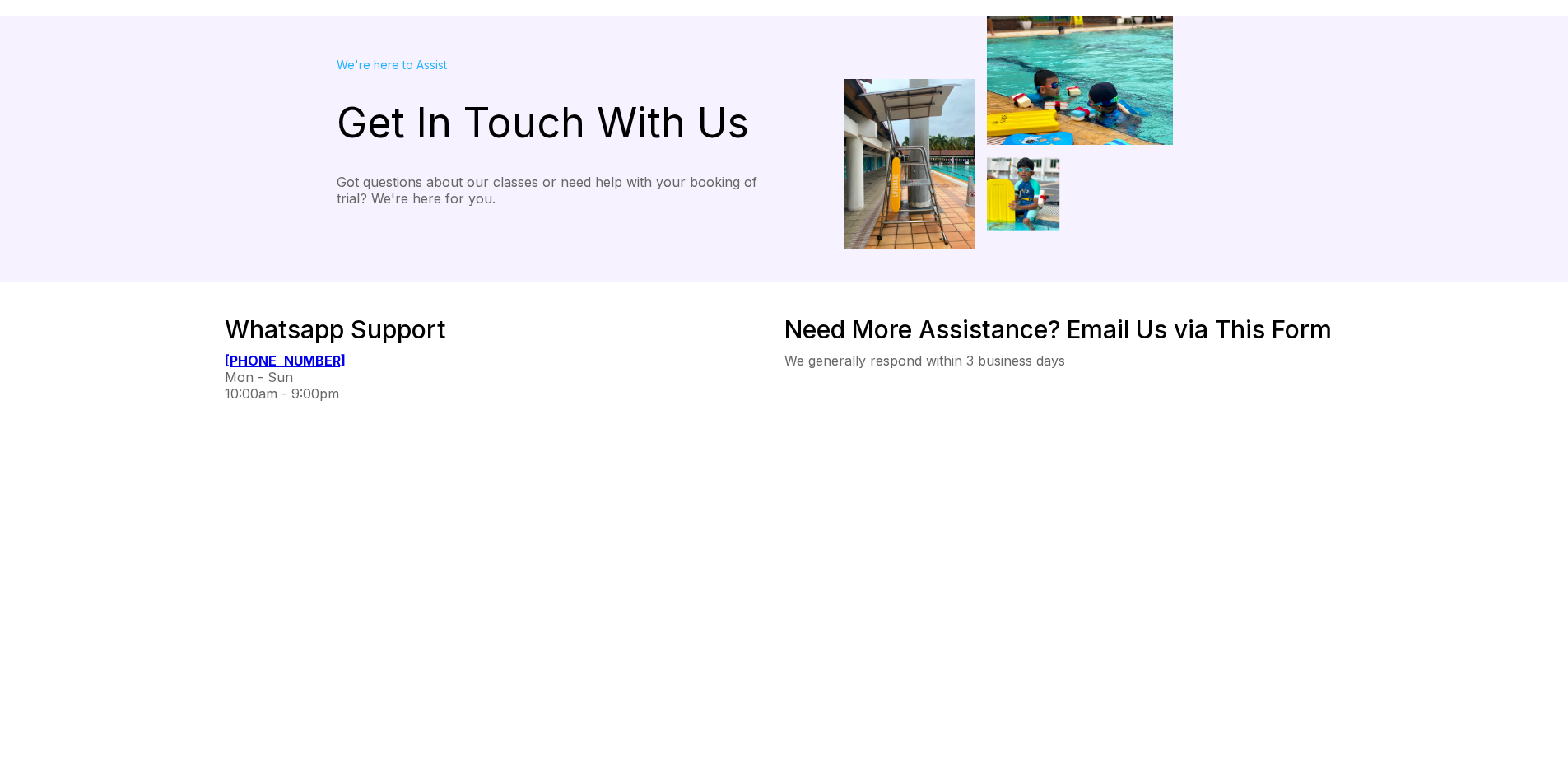
scroll to position [0, 0]
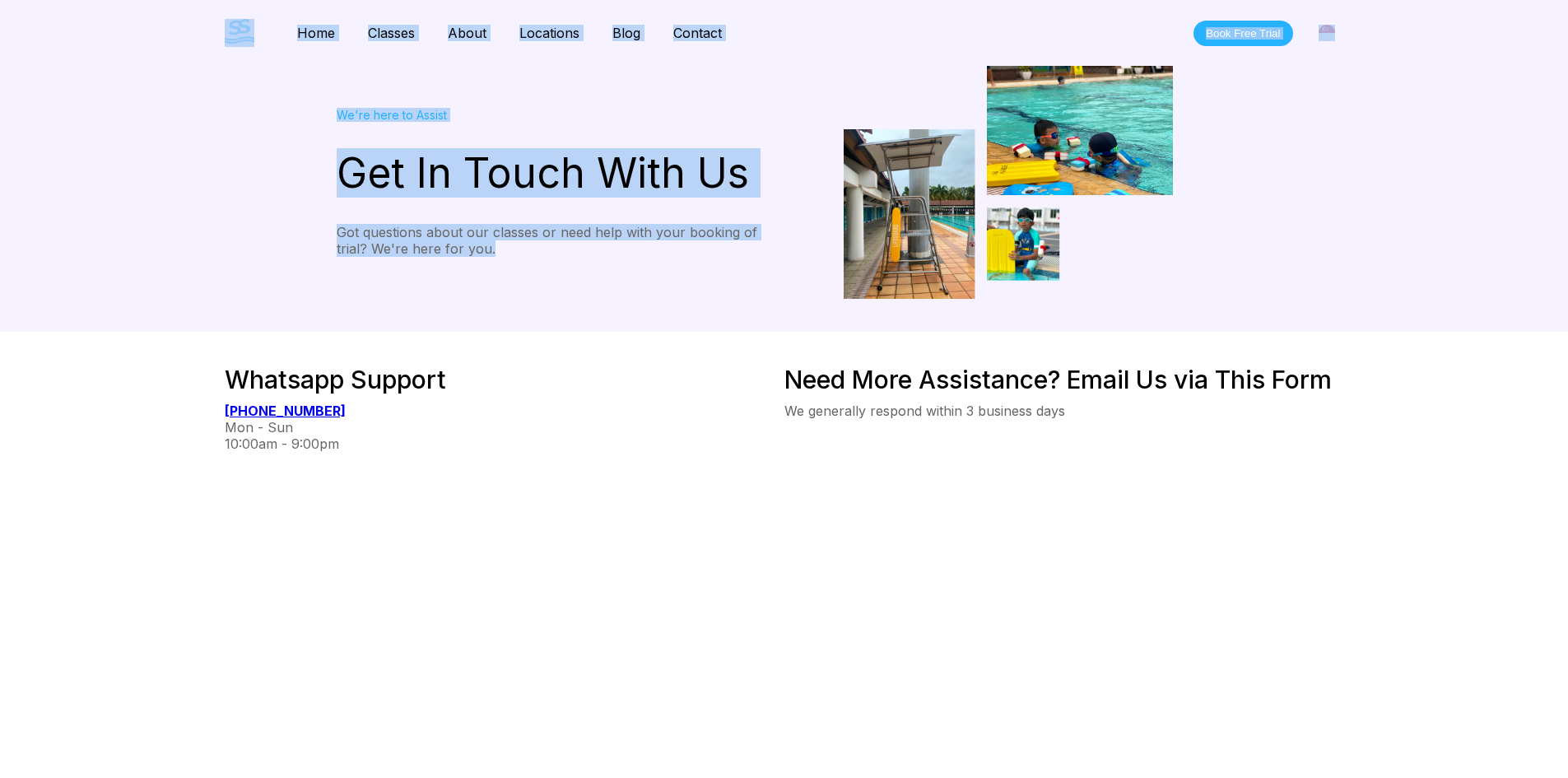
drag, startPoint x: 473, startPoint y: 229, endPoint x: 247, endPoint y: 36, distance: 297.2
click at [310, 109] on div "We're here to Assist Get In Touch With Us Got questions about our classes or ne…" at bounding box center [784, 182] width 1186 height 233
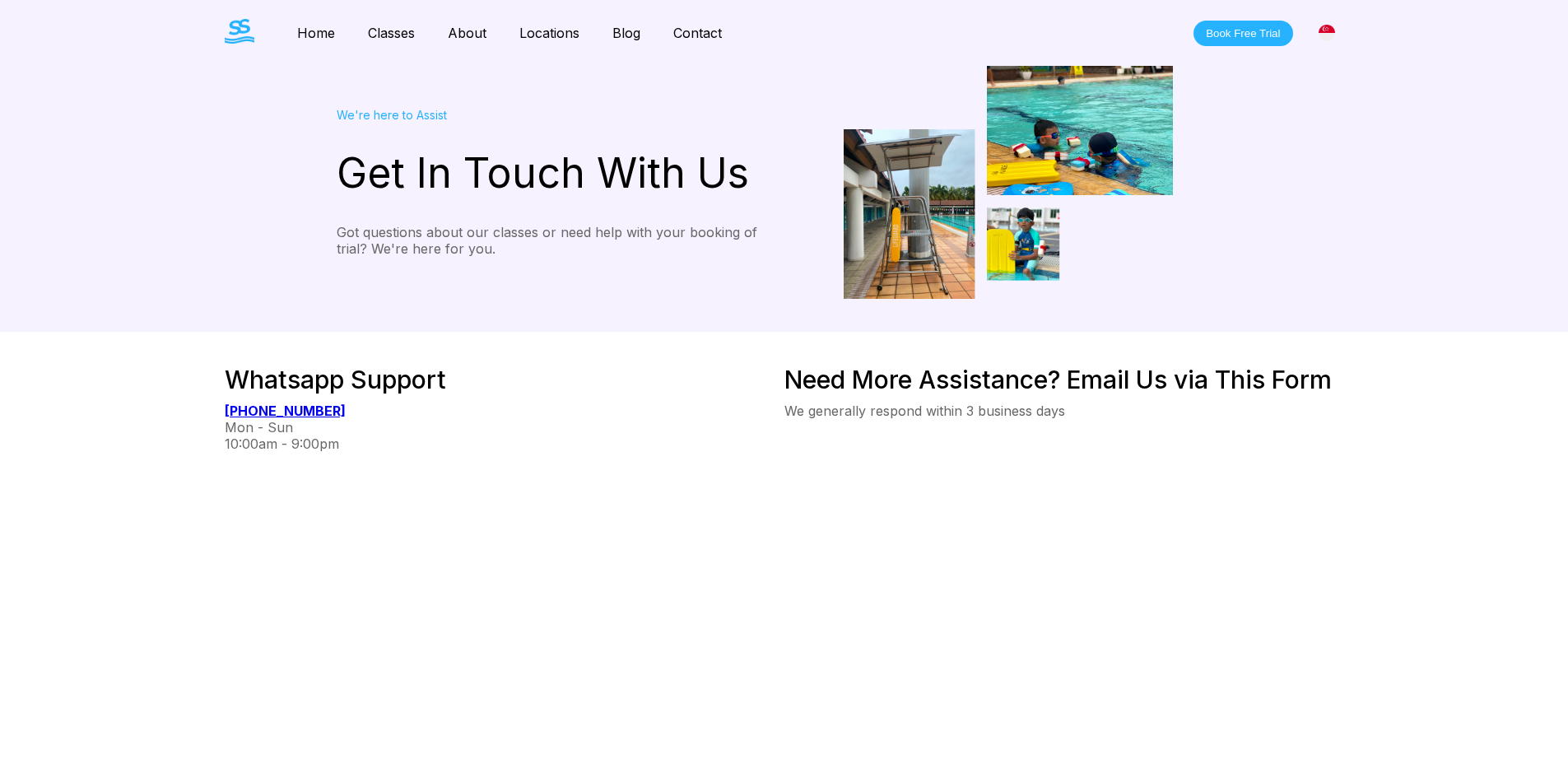
click at [685, 441] on div "10:00am - 9:00pm" at bounding box center [504, 444] width 560 height 16
